Goal: Check status: Check status

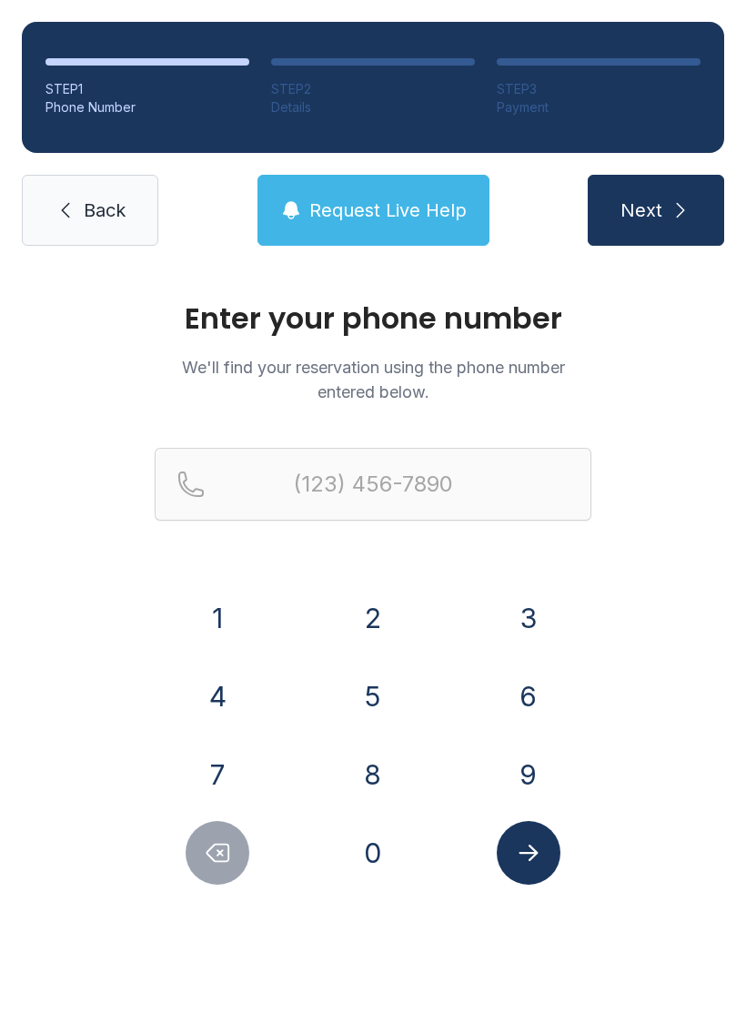
click at [379, 620] on button "2" at bounding box center [373, 618] width 64 height 64
click at [502, 616] on button "3" at bounding box center [529, 618] width 64 height 64
click at [532, 772] on button "9" at bounding box center [529, 775] width 64 height 64
click at [379, 792] on button "8" at bounding box center [373, 775] width 64 height 64
click at [374, 648] on button "2" at bounding box center [373, 618] width 64 height 64
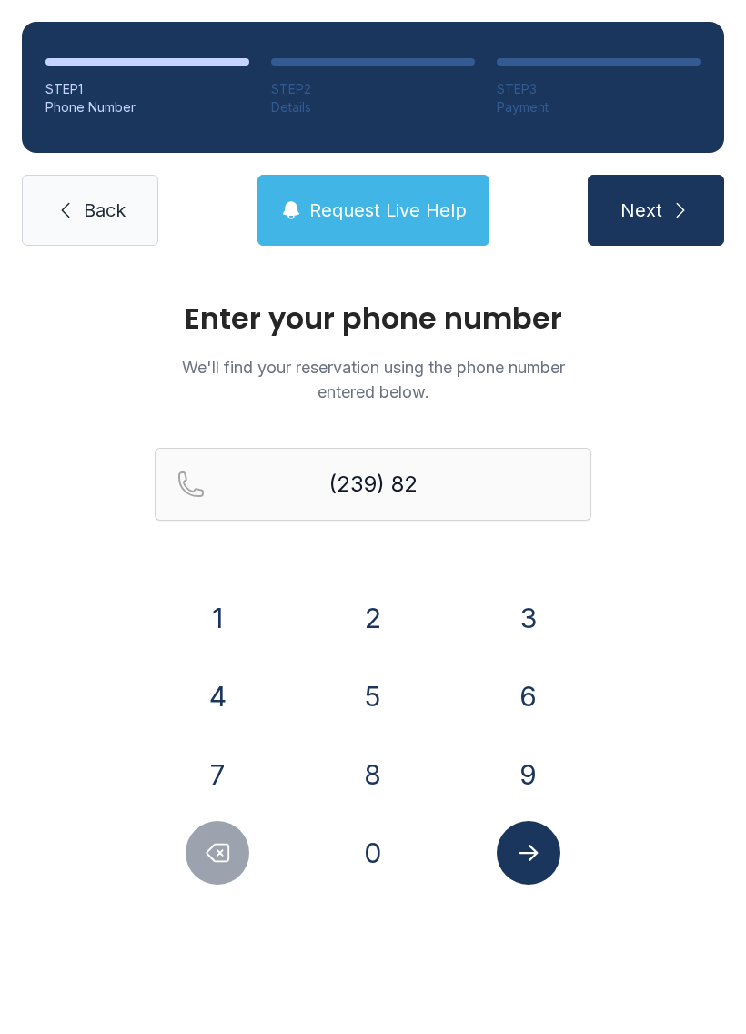
click at [383, 703] on button "5" at bounding box center [373, 696] width 64 height 64
click at [542, 792] on button "9" at bounding box center [529, 775] width 64 height 64
click at [379, 702] on button "5" at bounding box center [373, 696] width 64 height 64
click at [519, 635] on button "3" at bounding box center [529, 618] width 64 height 64
click at [370, 846] on button "0" at bounding box center [373, 853] width 64 height 64
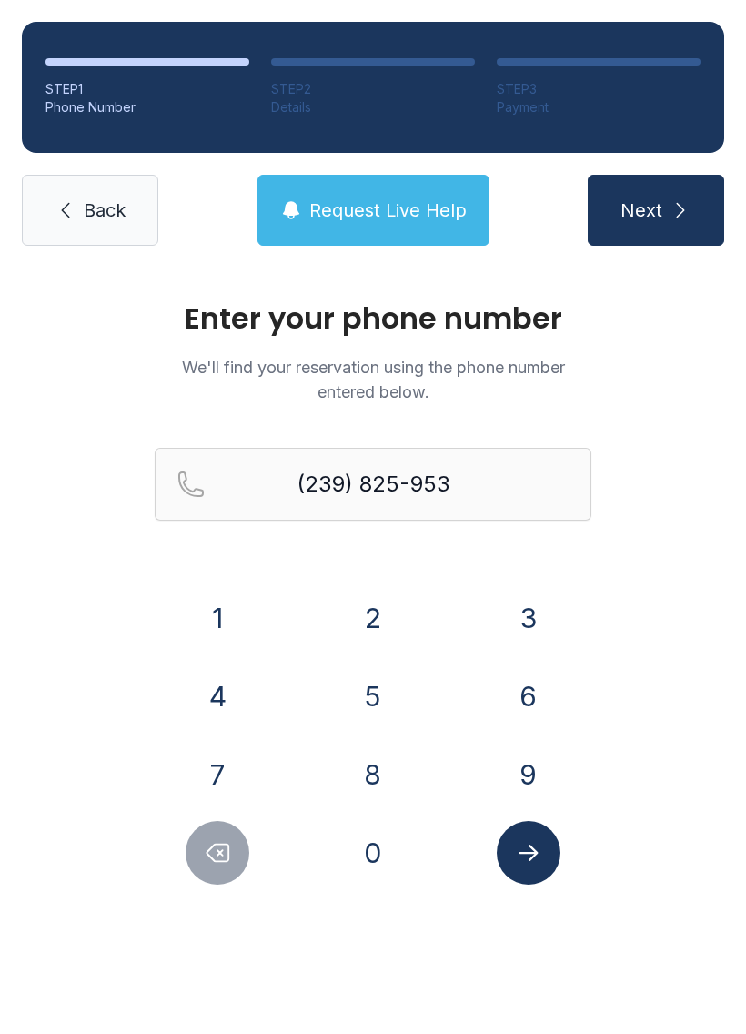
type input "[PHONE_NUMBER]"
click at [536, 846] on icon "Submit lookup form" at bounding box center [528, 852] width 27 height 27
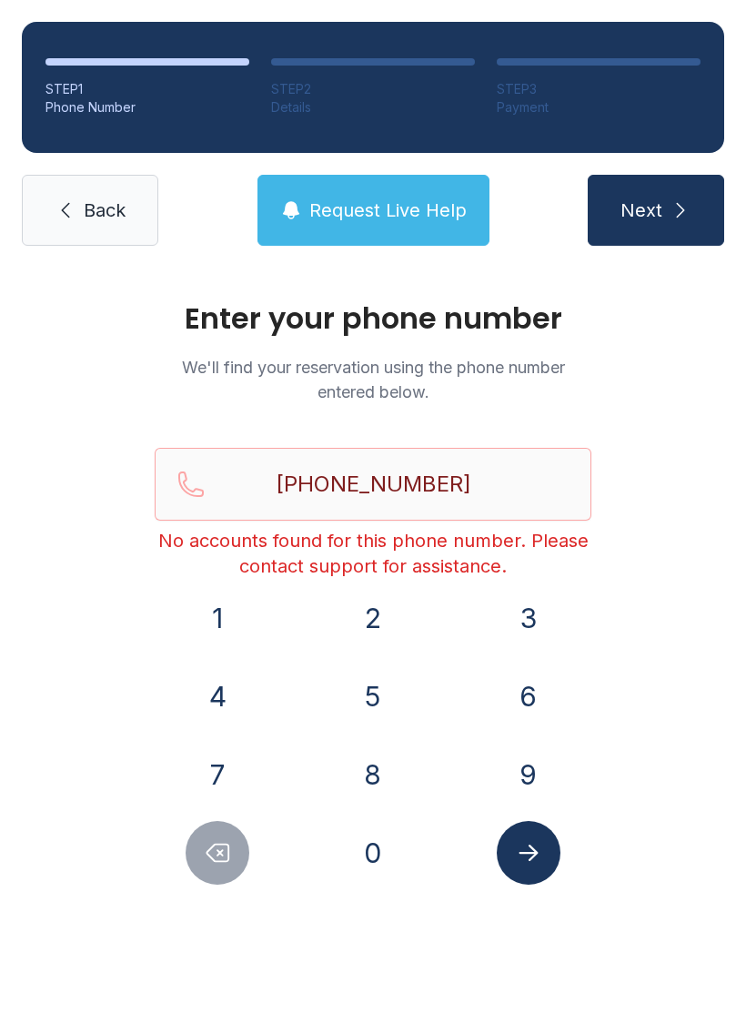
click at [553, 851] on button "Submit lookup form" at bounding box center [529, 853] width 64 height 64
